Goal: Check status: Check status

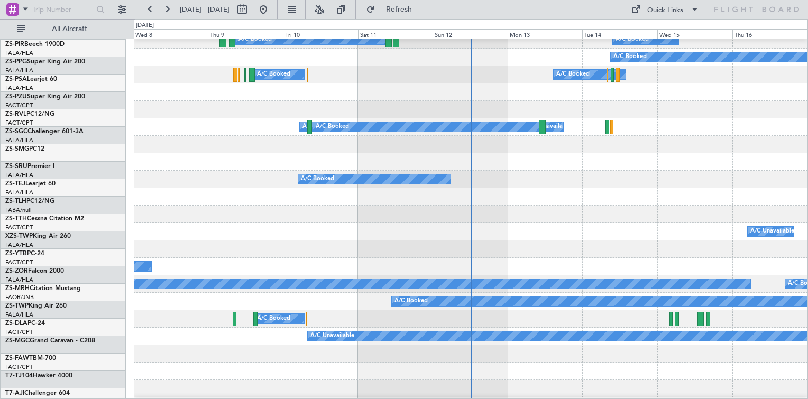
scroll to position [374, 0]
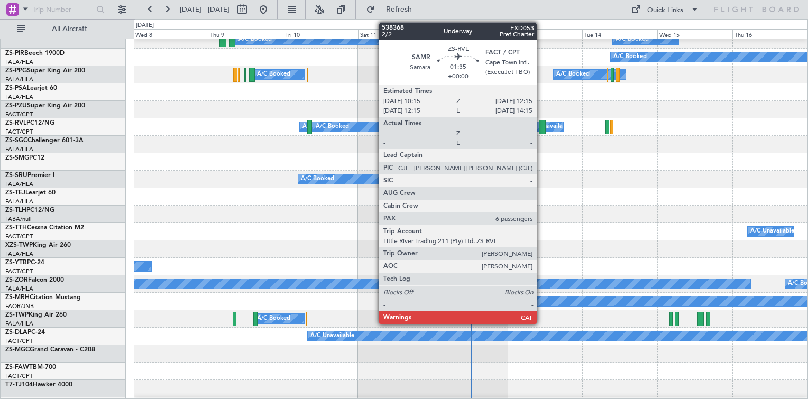
click at [541, 123] on div at bounding box center [542, 127] width 6 height 14
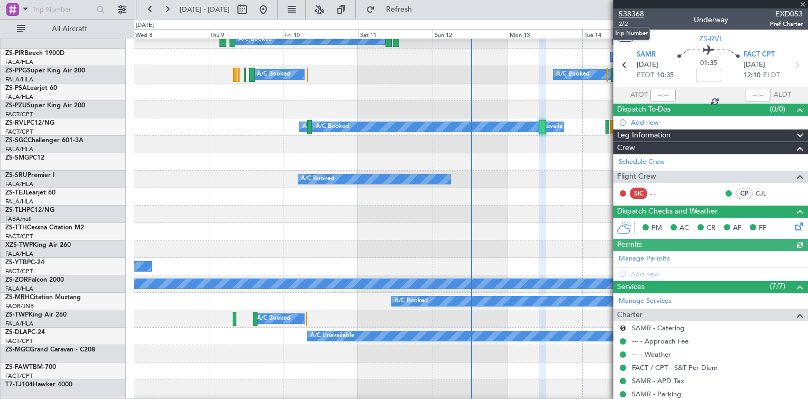
click at [633, 13] on span "538368" at bounding box center [630, 13] width 25 height 11
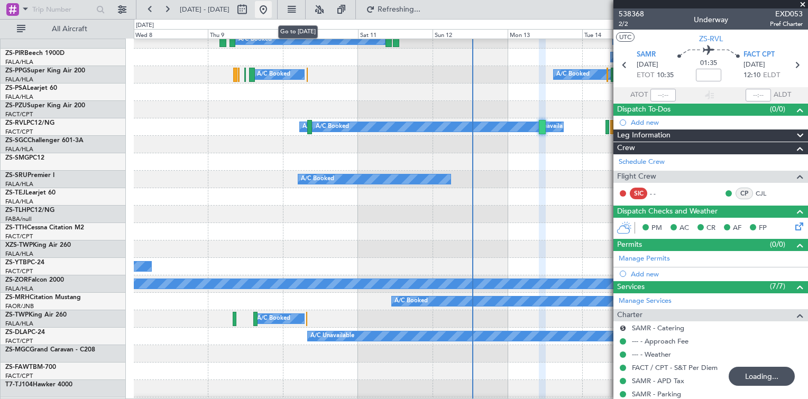
click at [272, 7] on button at bounding box center [263, 9] width 17 height 17
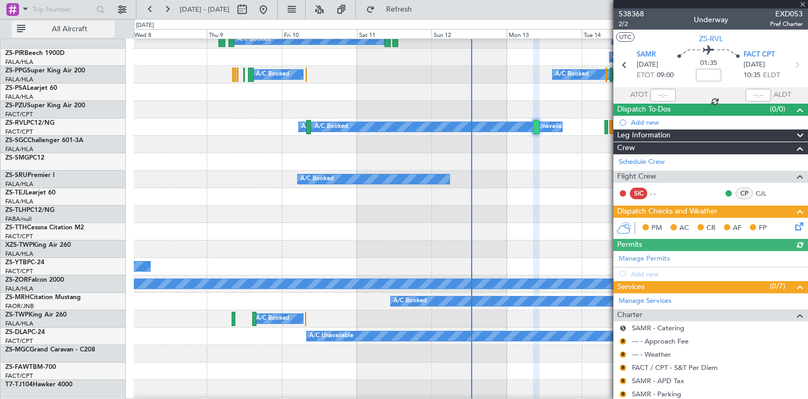
click at [68, 29] on span "All Aircraft" at bounding box center [69, 28] width 84 height 7
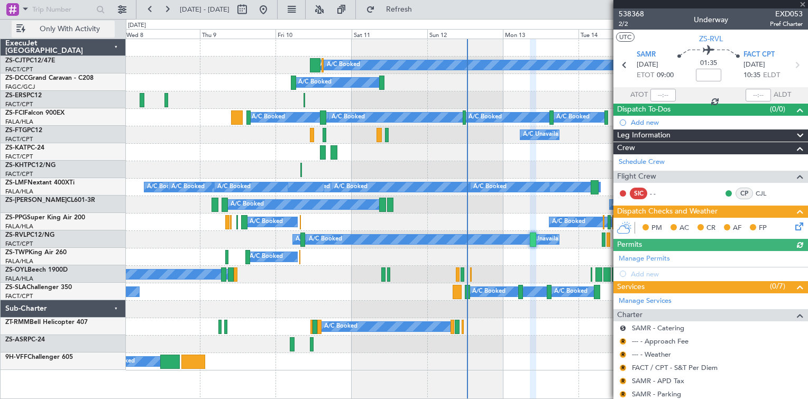
scroll to position [0, 0]
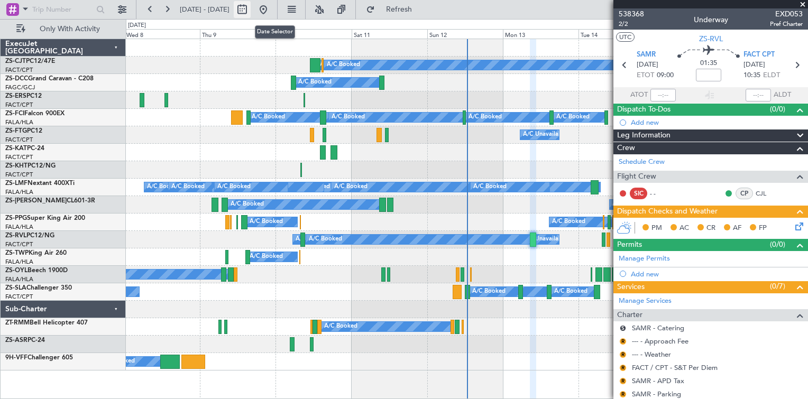
click at [251, 13] on button at bounding box center [242, 9] width 17 height 17
select select "10"
select select "2025"
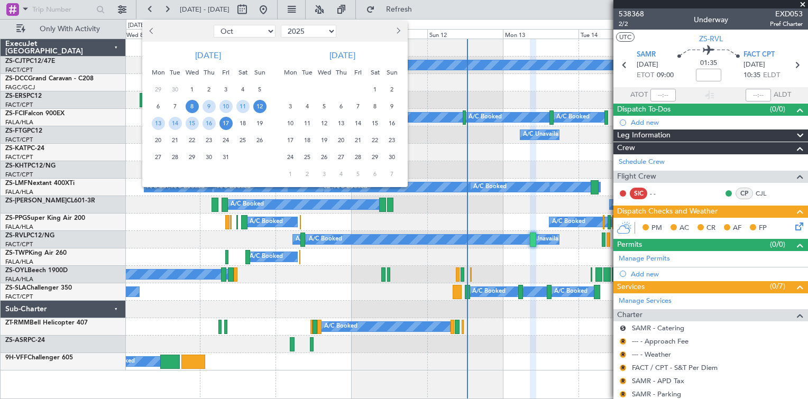
click at [264, 108] on span "12" at bounding box center [259, 106] width 13 height 13
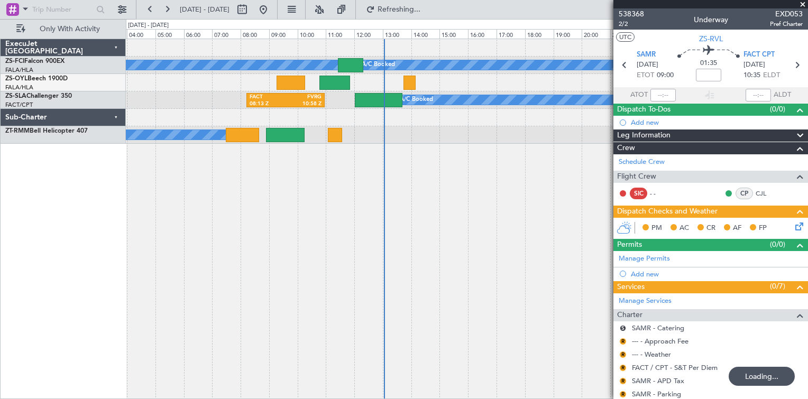
click at [280, 178] on div "A/C Booked A/C Booked A/C Booked A/C Booked A/C Booked A/C Booked A/C Booked A/…" at bounding box center [467, 219] width 682 height 360
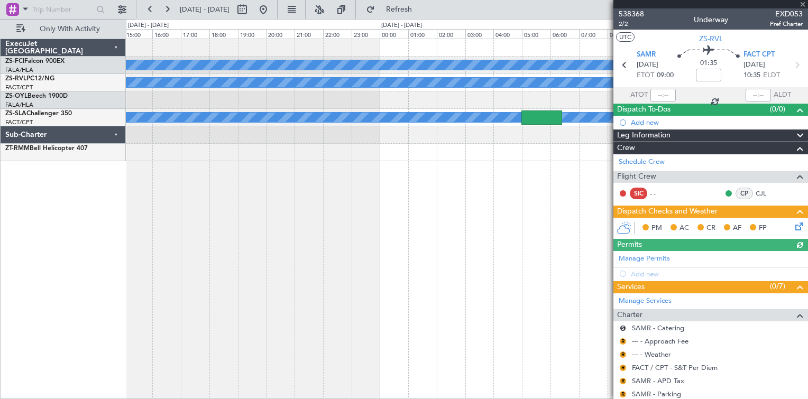
click at [194, 205] on div "A/C Booked A/C Booked A/C Booked A/C Booked A/C Booked A/C Booked A/C Booked A/…" at bounding box center [467, 219] width 682 height 360
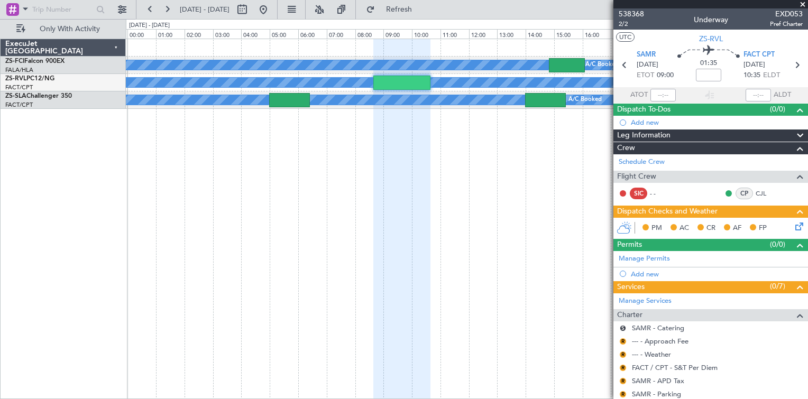
click at [190, 201] on div "A/C Booked A/C Booked A/C Booked A/C Booked A/C Booked A/C Booked A/C Unavailab…" at bounding box center [467, 219] width 682 height 360
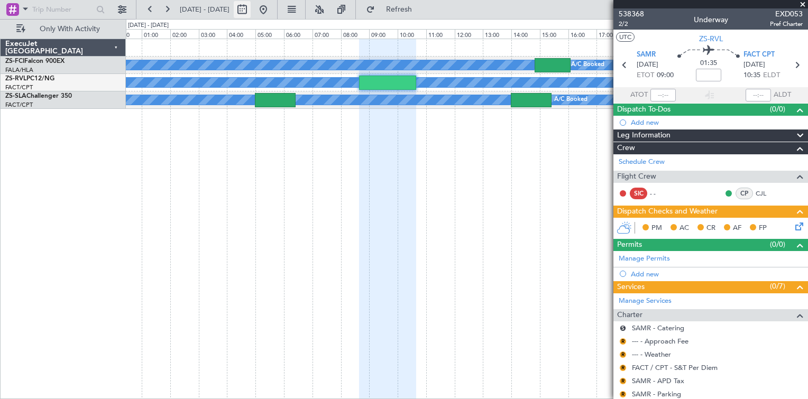
click at [251, 8] on button at bounding box center [242, 9] width 17 height 17
select select "10"
select select "2025"
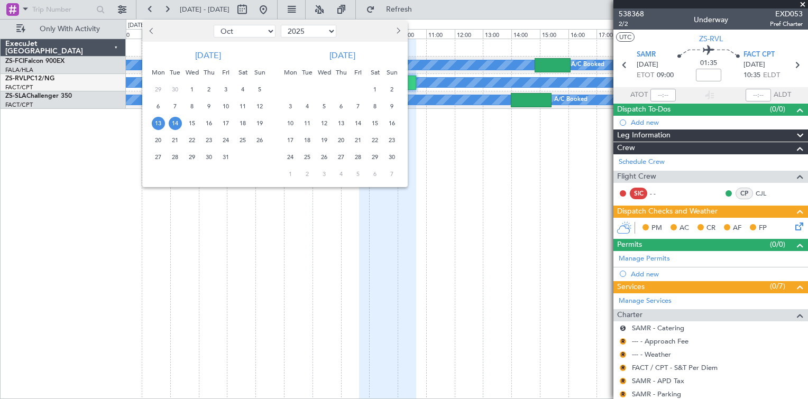
click at [158, 124] on span "13" at bounding box center [158, 123] width 13 height 13
click at [223, 121] on span "17" at bounding box center [225, 123] width 13 height 13
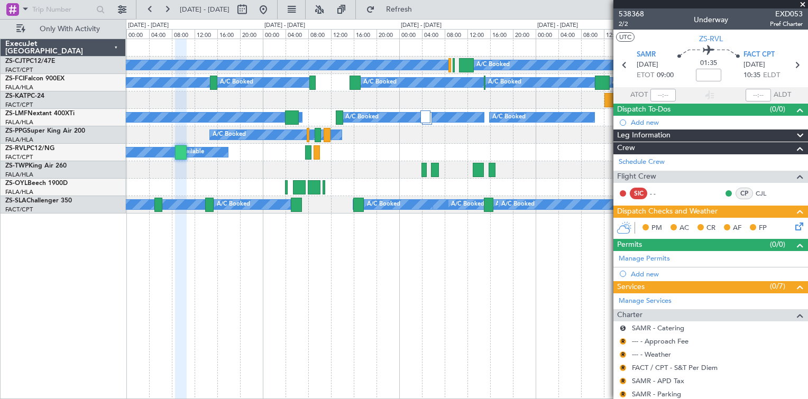
click at [802, 2] on span at bounding box center [802, 5] width 11 height 10
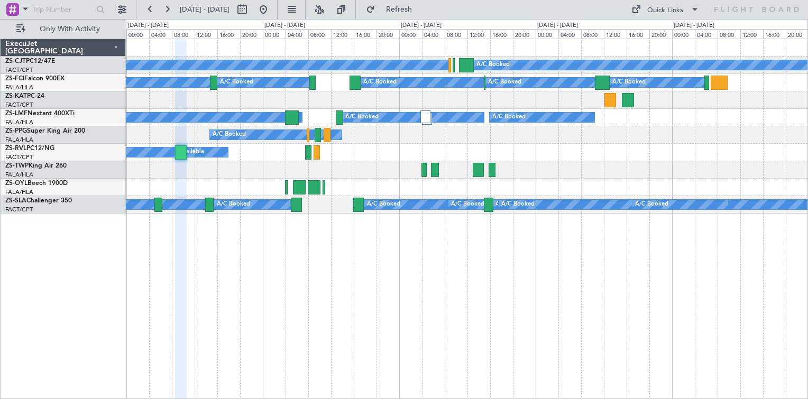
type input "0"
